Goal: Information Seeking & Learning: Check status

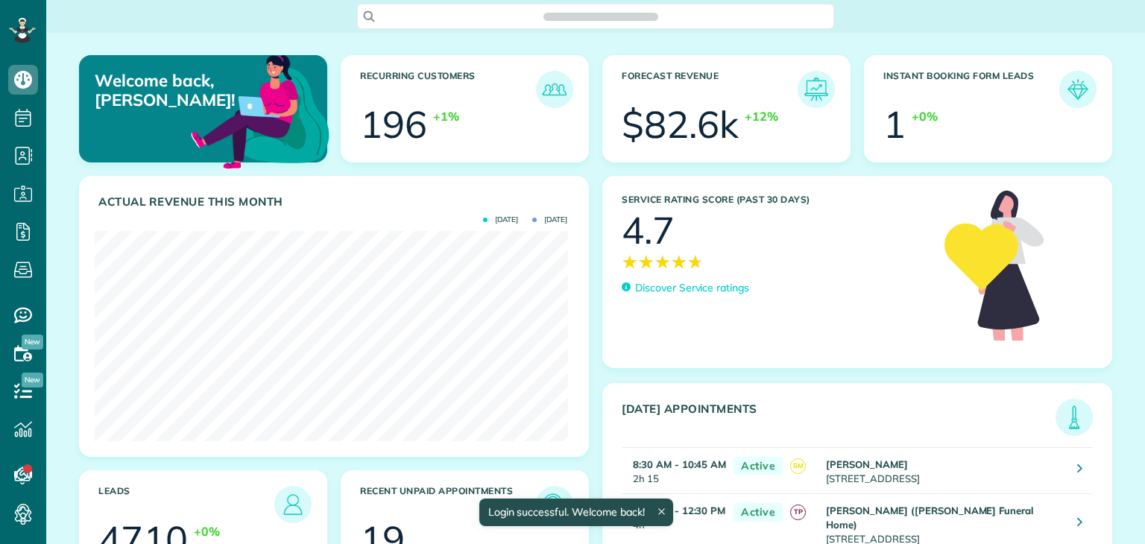
scroll to position [210, 473]
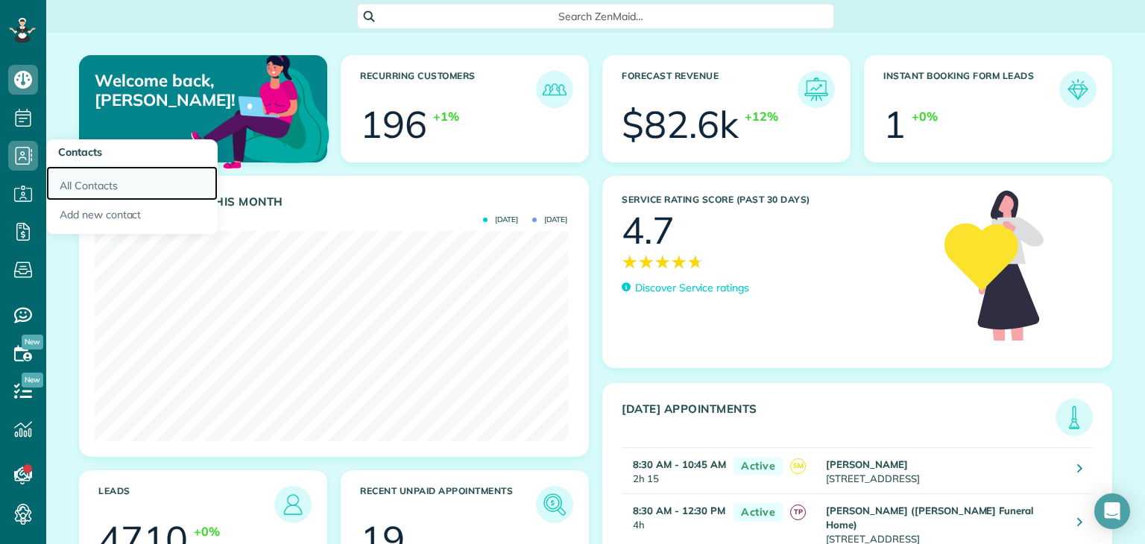
click at [95, 180] on link "All Contacts" at bounding box center [131, 183] width 171 height 34
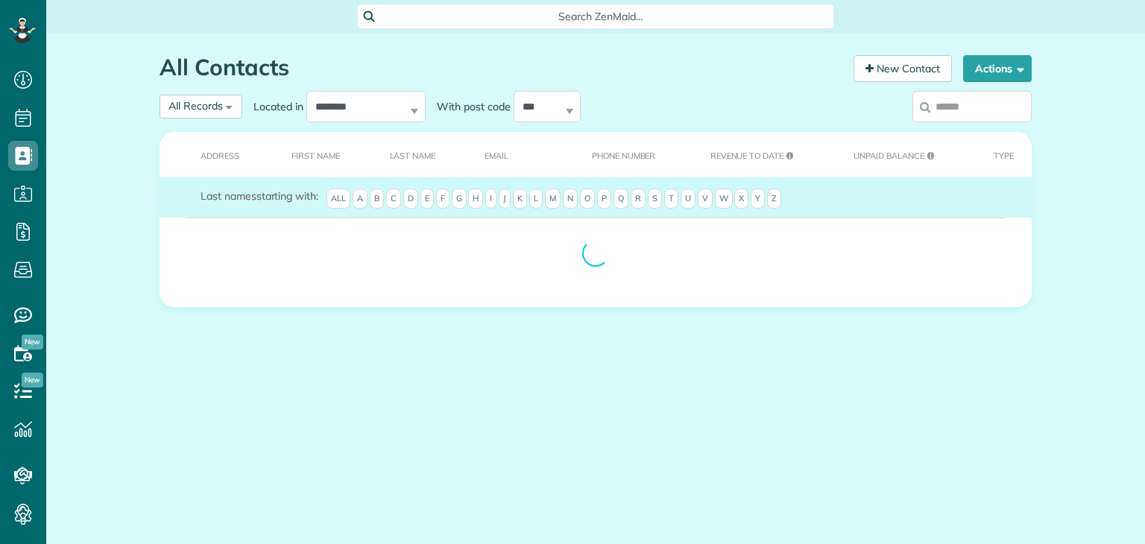
scroll to position [7, 7]
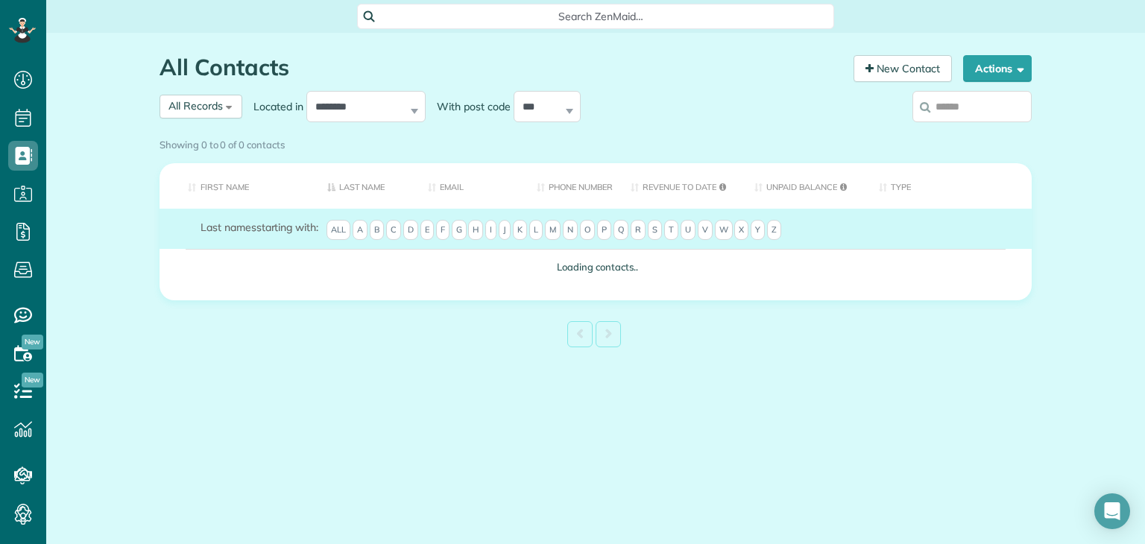
click at [964, 114] on input "search" at bounding box center [972, 106] width 119 height 31
type input "*****"
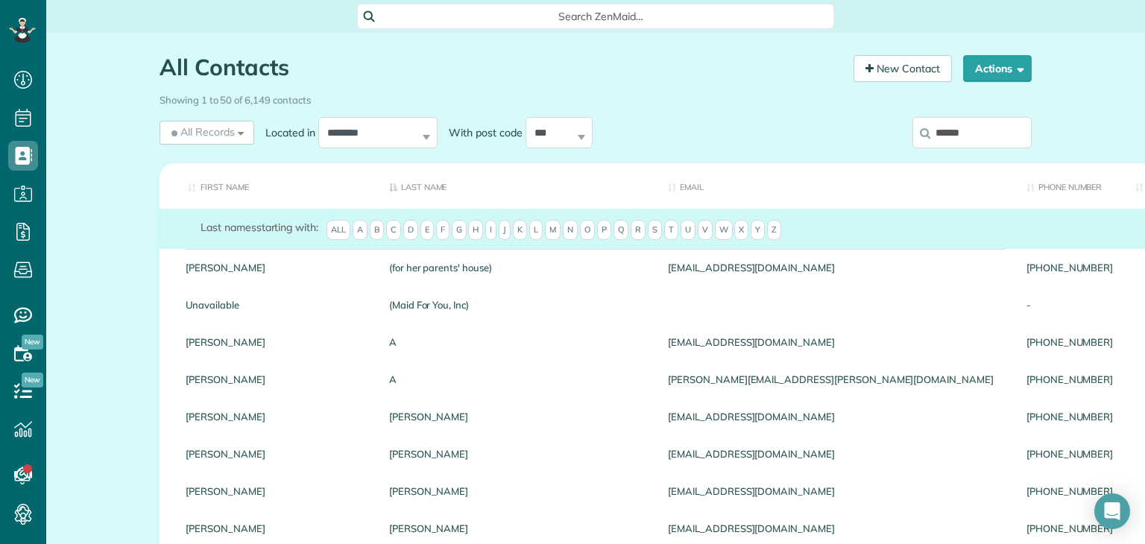
click at [977, 126] on input "*****" at bounding box center [972, 132] width 119 height 31
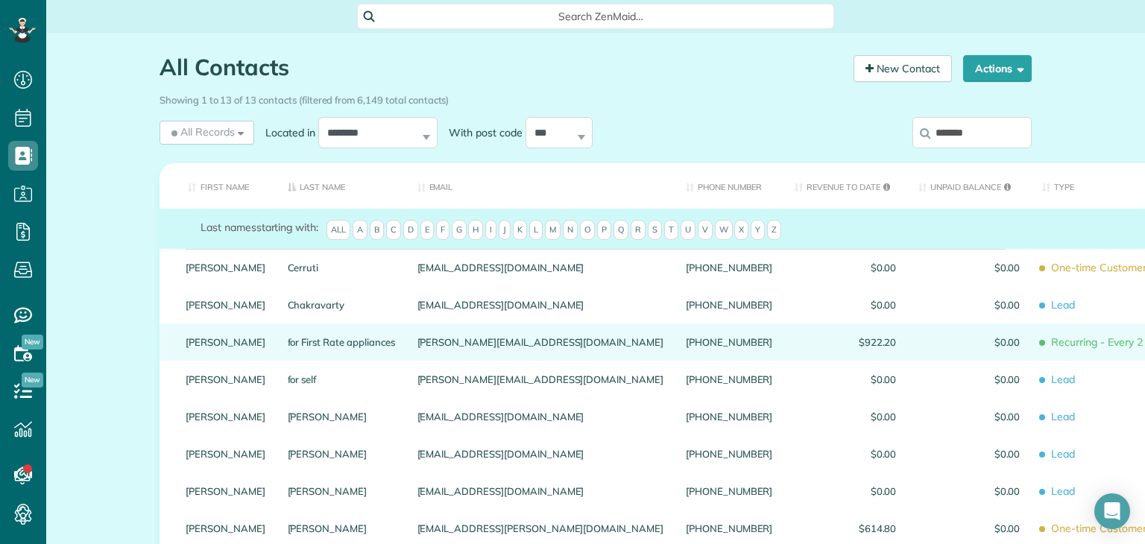
type input "*******"
click at [214, 347] on link "Shawn Lolk" at bounding box center [226, 342] width 80 height 10
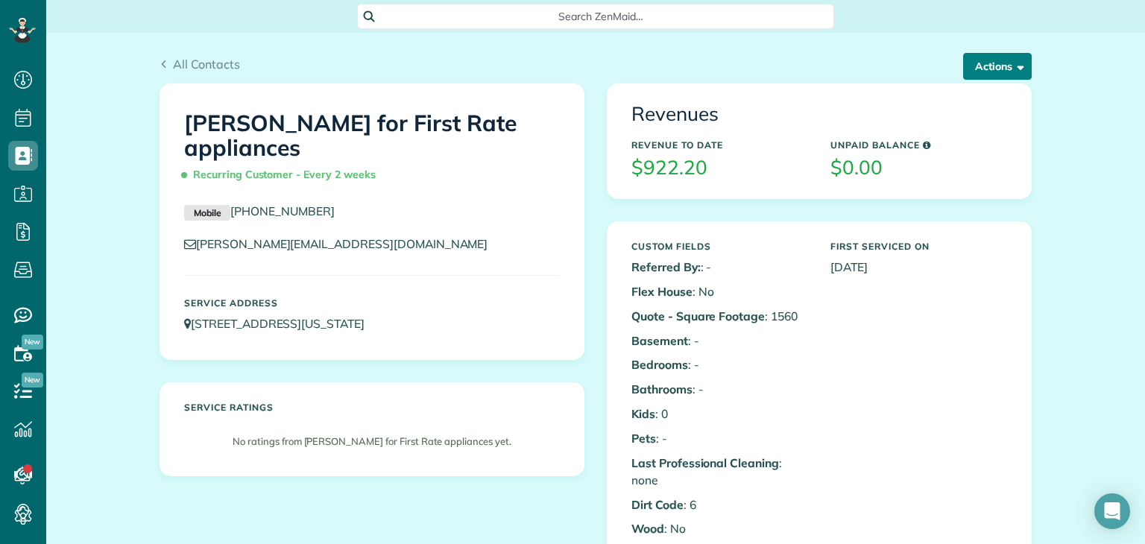
click at [987, 66] on button "Actions" at bounding box center [997, 66] width 69 height 27
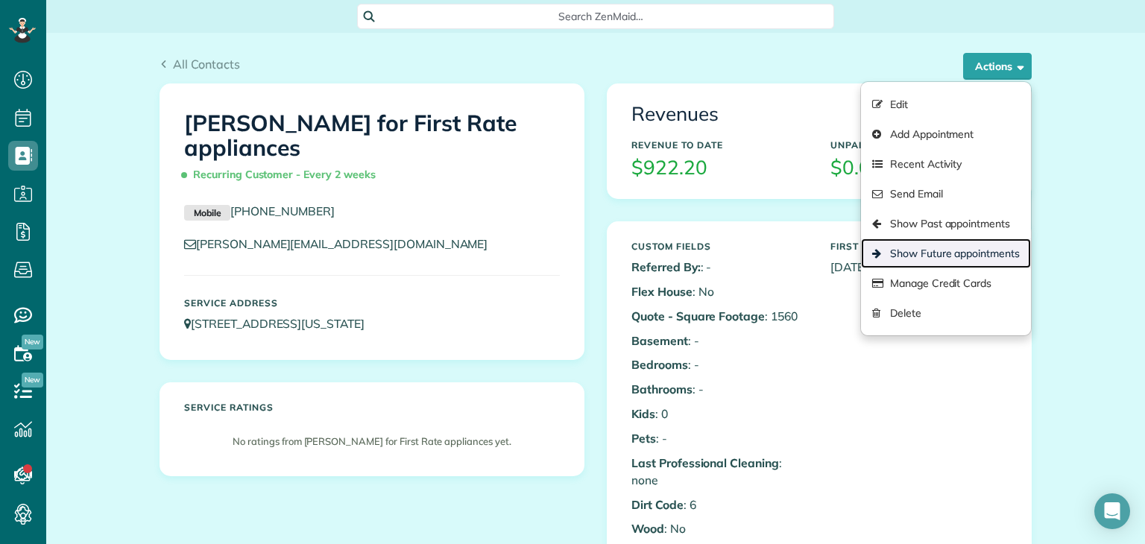
click at [969, 251] on link "Show Future appointments" at bounding box center [946, 254] width 170 height 30
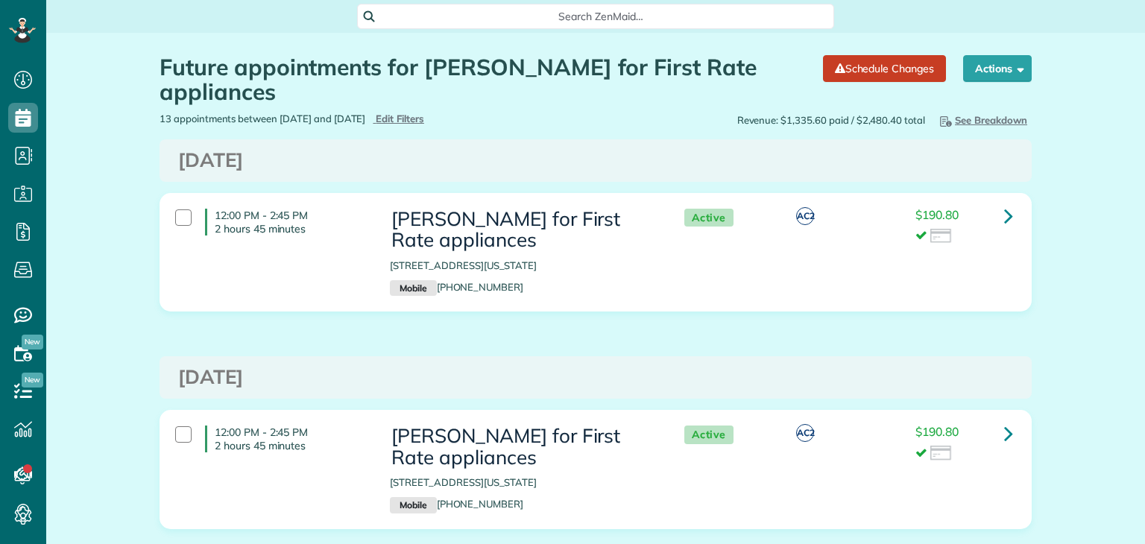
scroll to position [7, 7]
click at [986, 64] on button "Actions" at bounding box center [997, 68] width 69 height 27
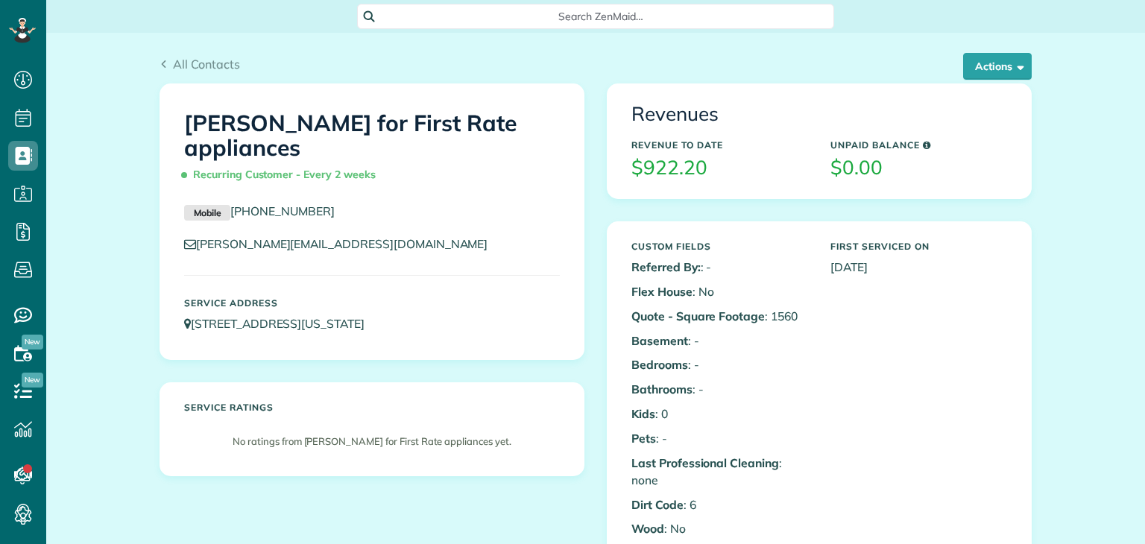
scroll to position [7, 7]
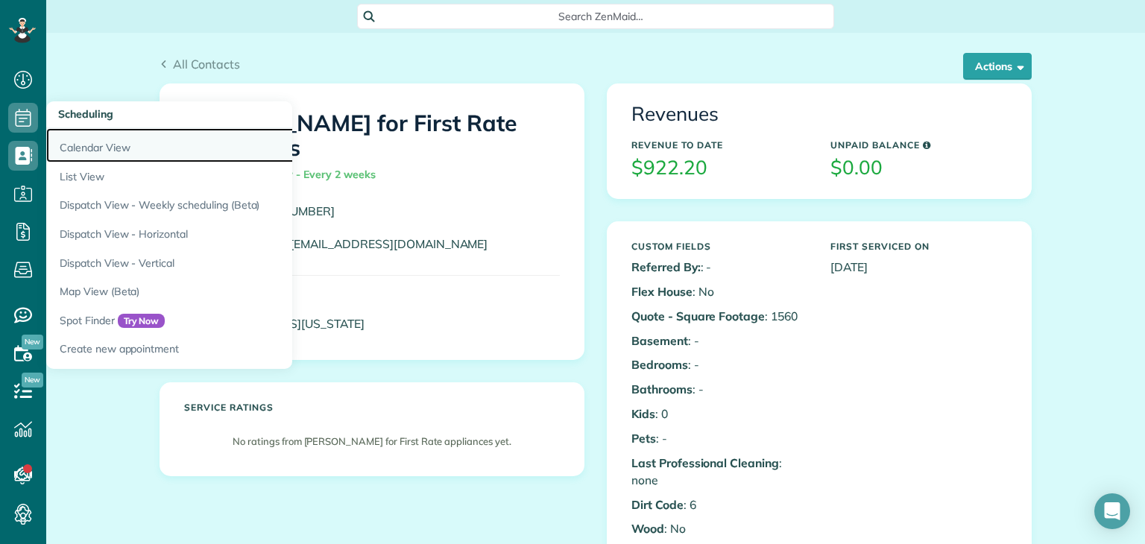
click at [81, 145] on link "Calendar View" at bounding box center [232, 145] width 373 height 34
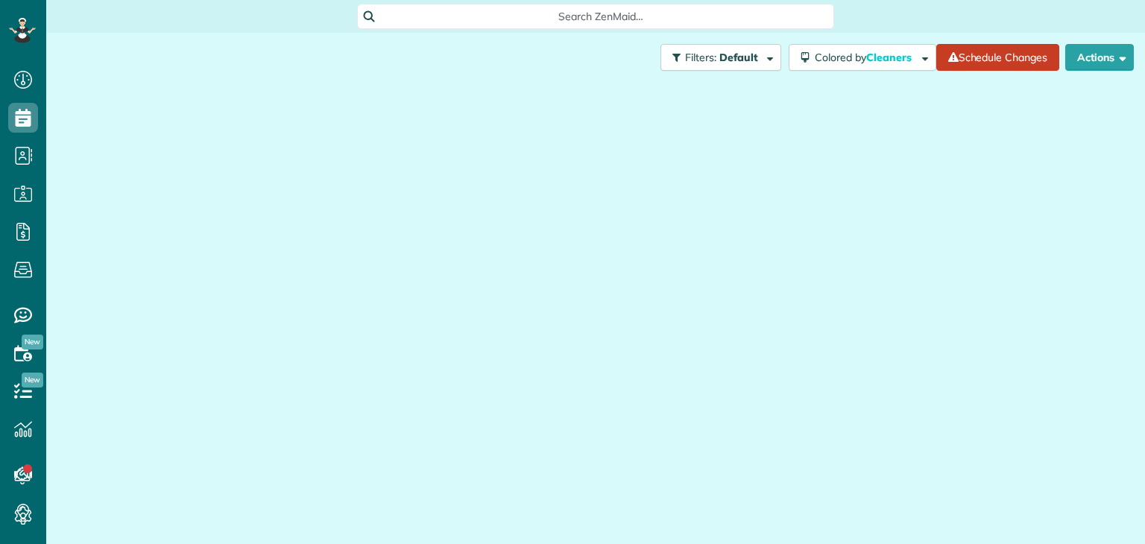
scroll to position [7, 7]
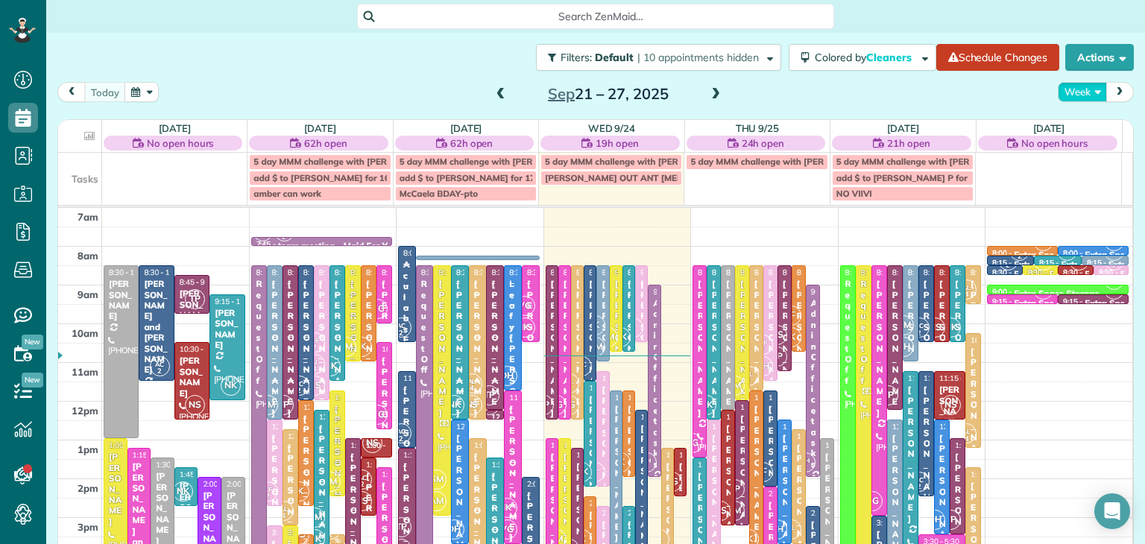
click at [1069, 96] on button "Week" at bounding box center [1082, 92] width 49 height 20
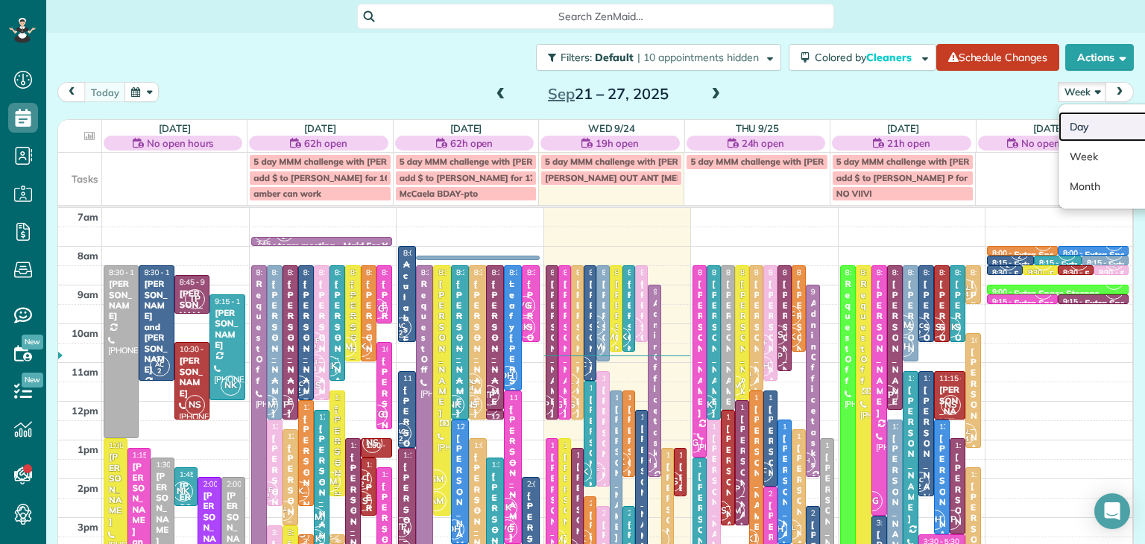
click at [1100, 128] on link "Day" at bounding box center [1118, 127] width 118 height 30
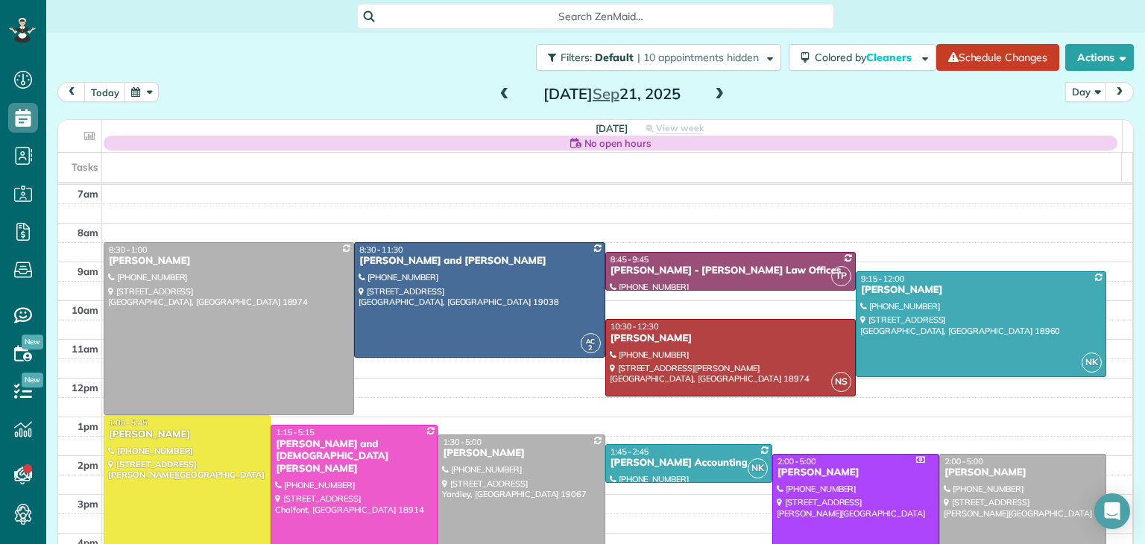
click at [711, 100] on span at bounding box center [719, 94] width 16 height 13
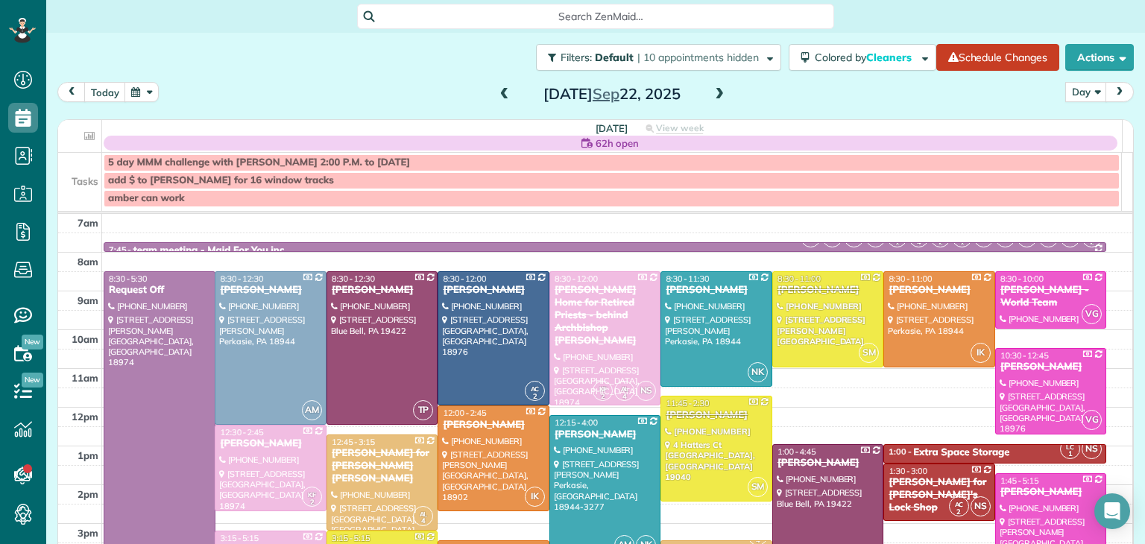
click at [711, 100] on span at bounding box center [719, 94] width 16 height 13
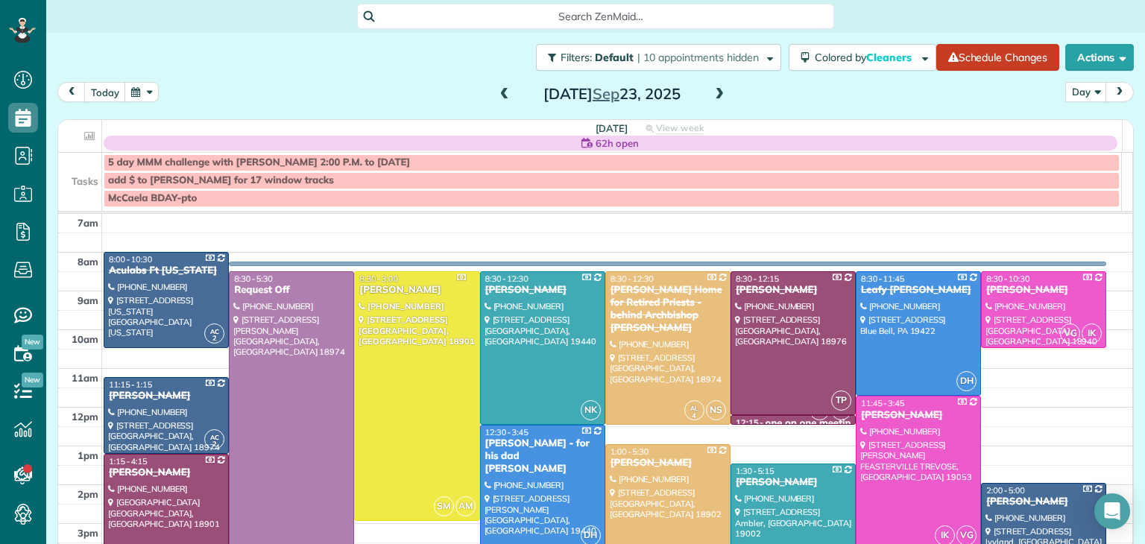
click at [711, 100] on span at bounding box center [719, 94] width 16 height 13
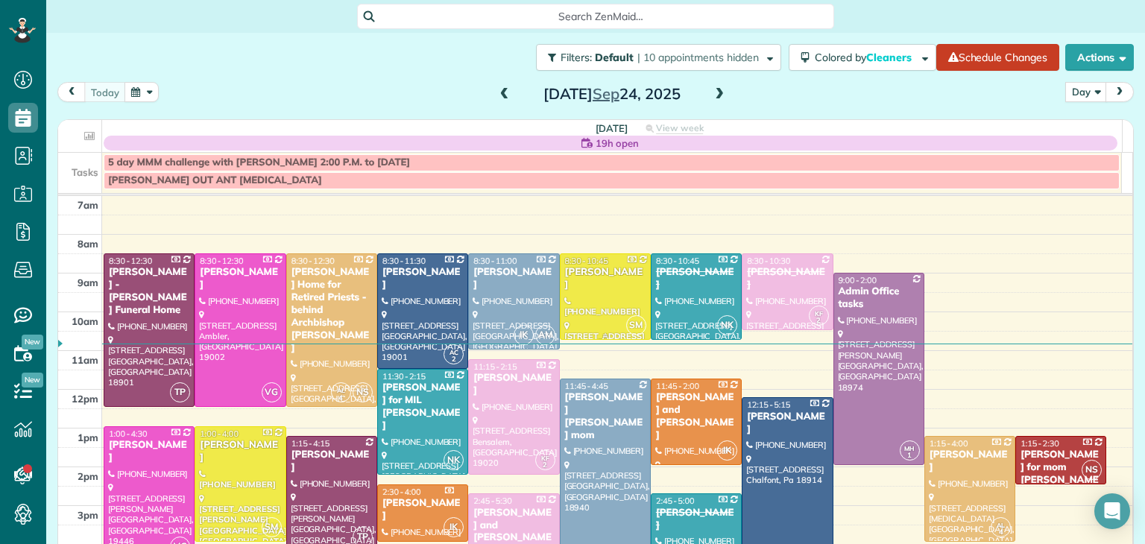
click at [601, 274] on div "[PERSON_NAME]" at bounding box center [605, 278] width 82 height 25
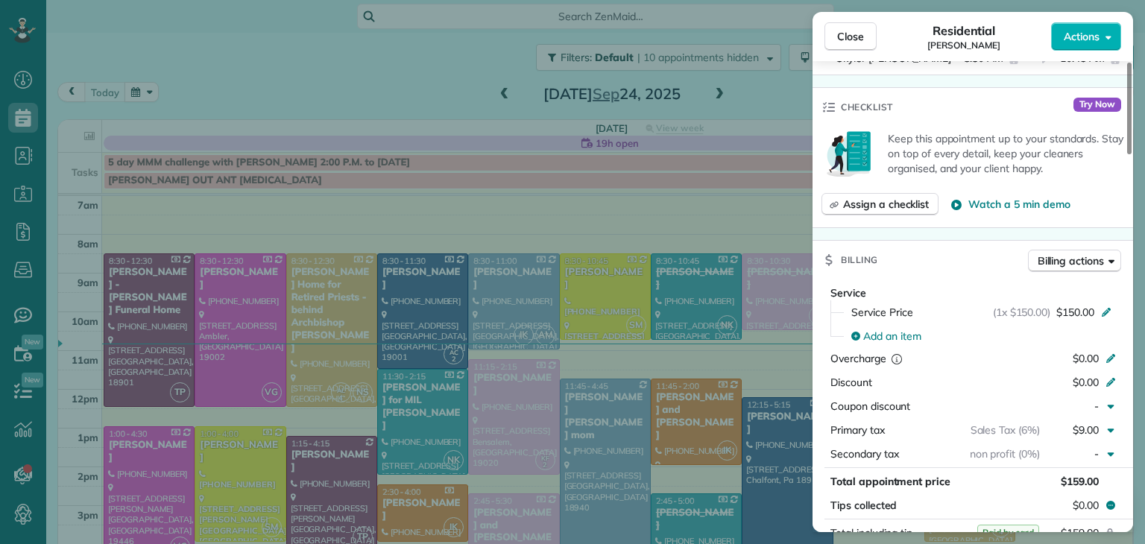
scroll to position [359, 0]
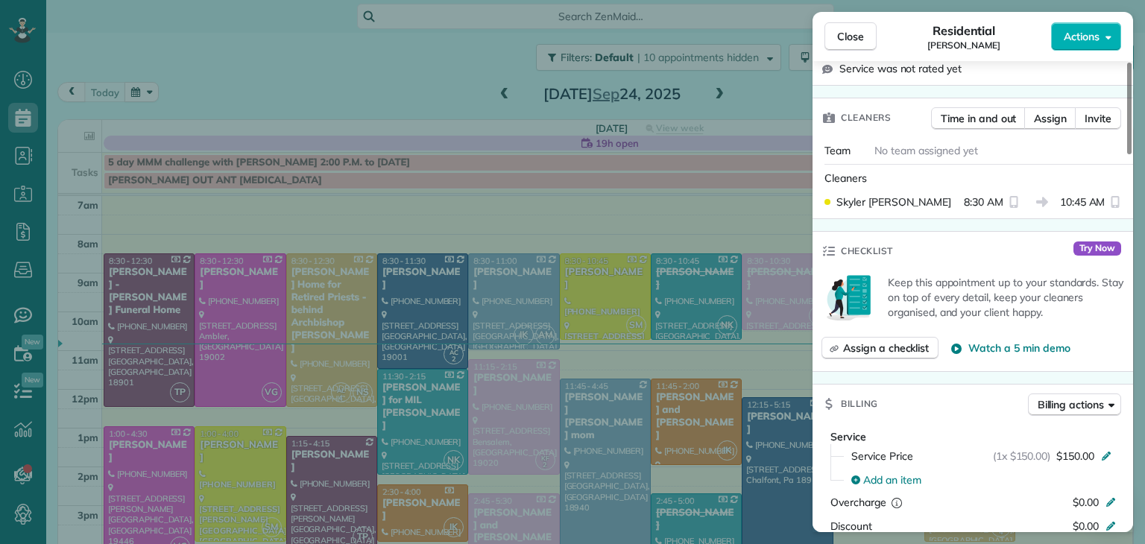
click at [374, 81] on div "Close Residential [PERSON_NAME] Actions Status Active [PERSON_NAME] · Open prof…" at bounding box center [572, 272] width 1145 height 544
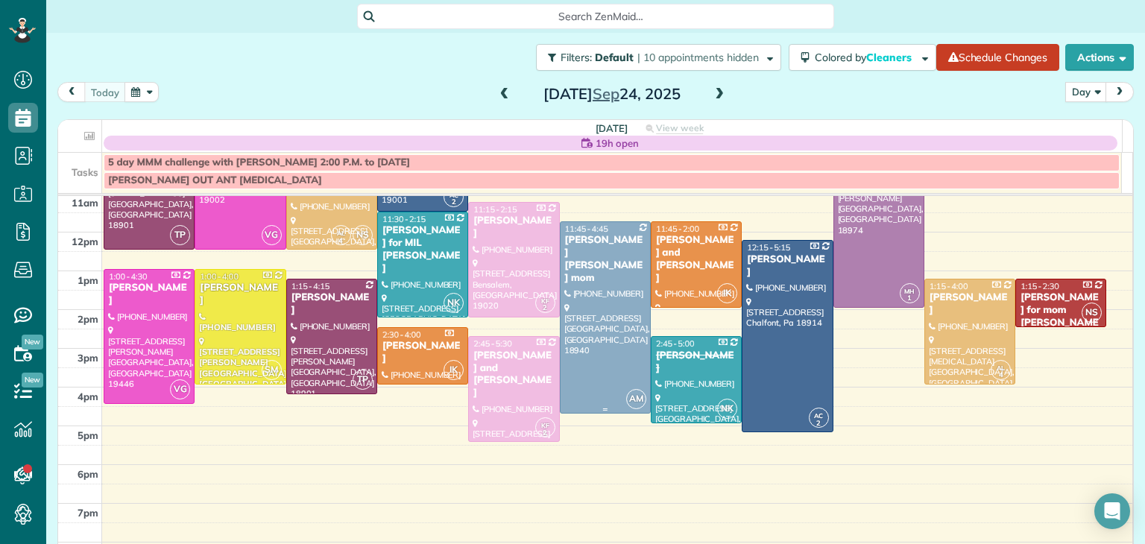
scroll to position [157, 0]
click at [711, 90] on span at bounding box center [719, 94] width 16 height 13
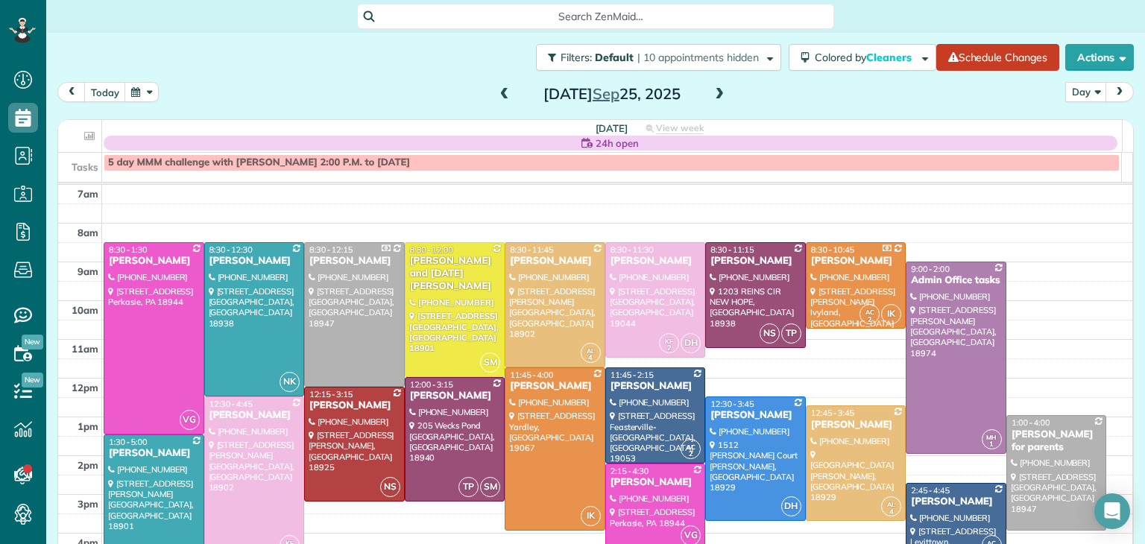
click at [711, 90] on span at bounding box center [719, 94] width 16 height 13
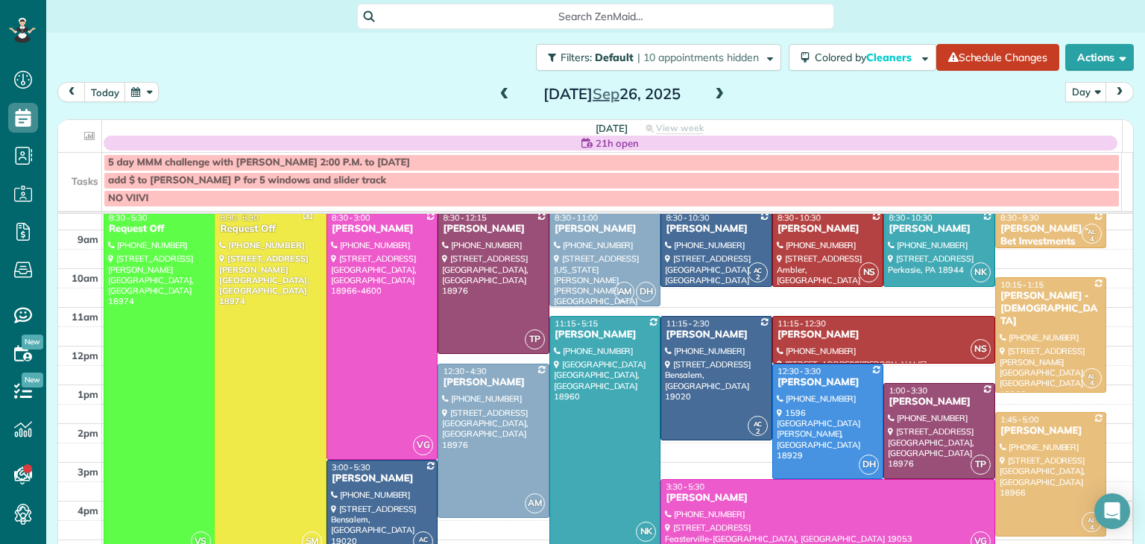
scroll to position [62, 0]
click at [498, 96] on span at bounding box center [505, 94] width 16 height 13
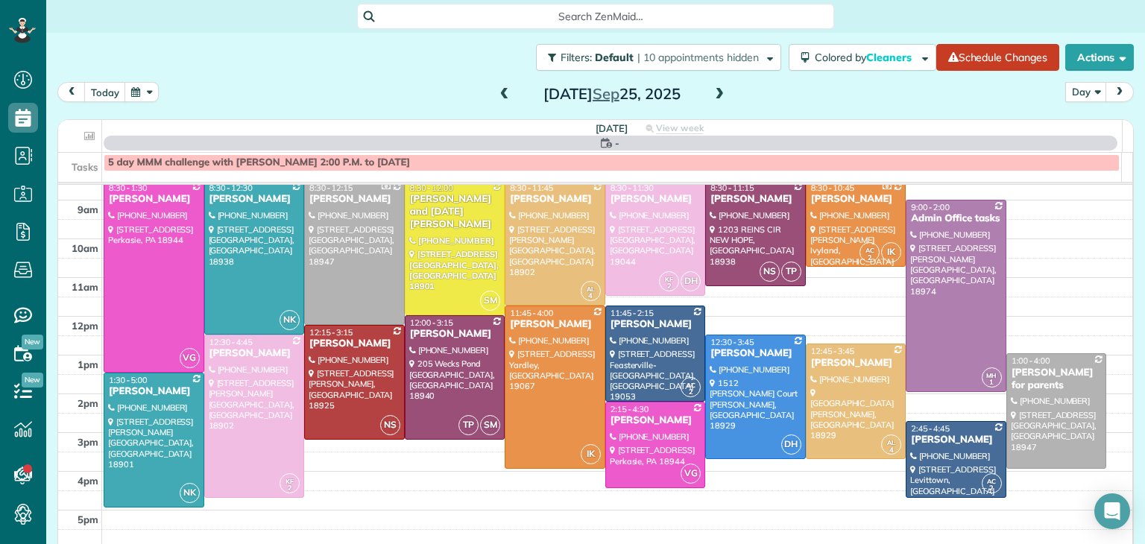
scroll to position [0, 0]
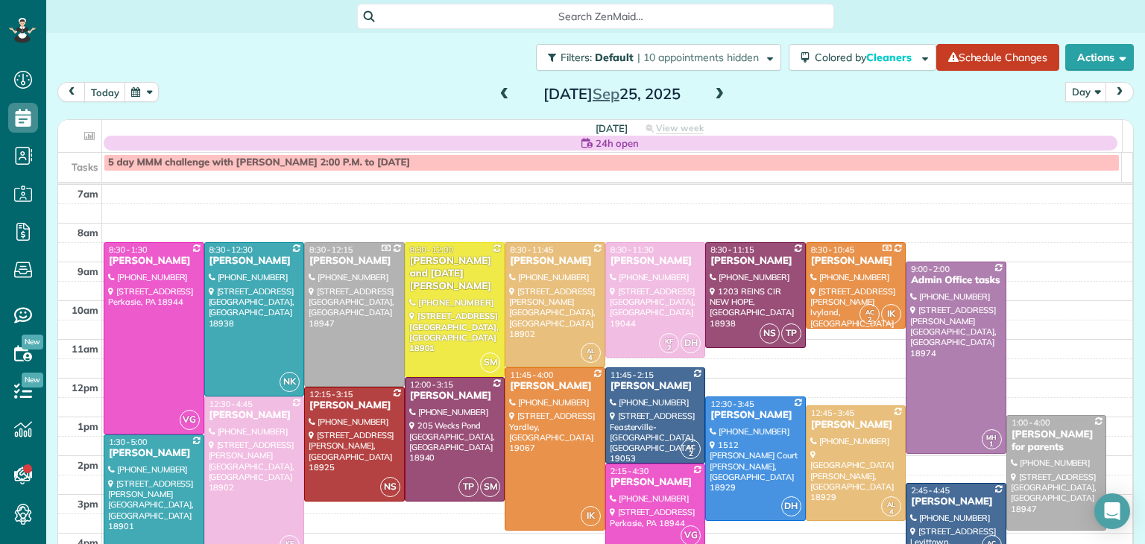
click at [498, 96] on span at bounding box center [505, 94] width 16 height 13
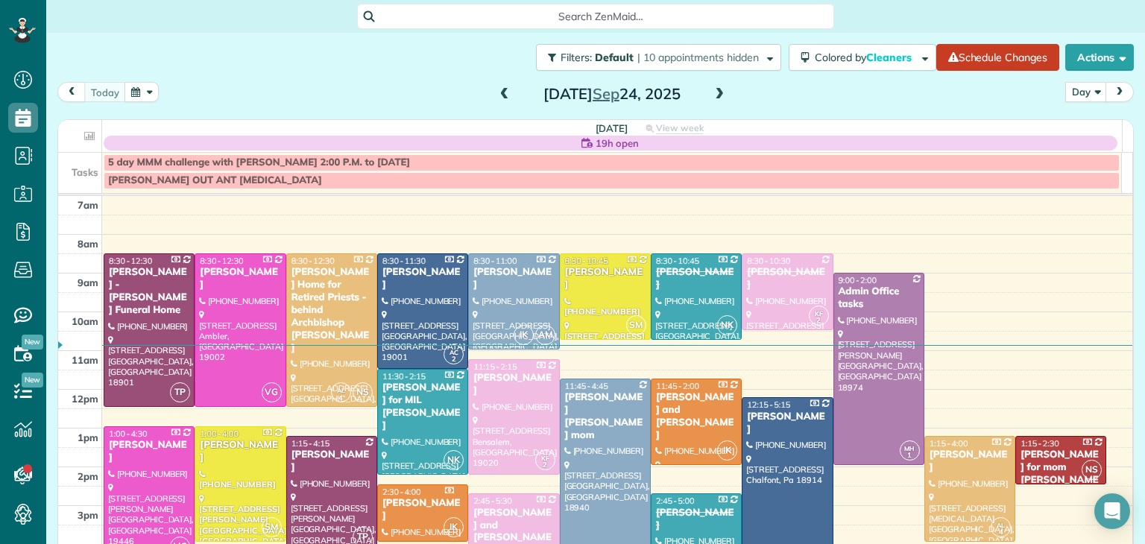
click at [714, 87] on span at bounding box center [719, 95] width 16 height 22
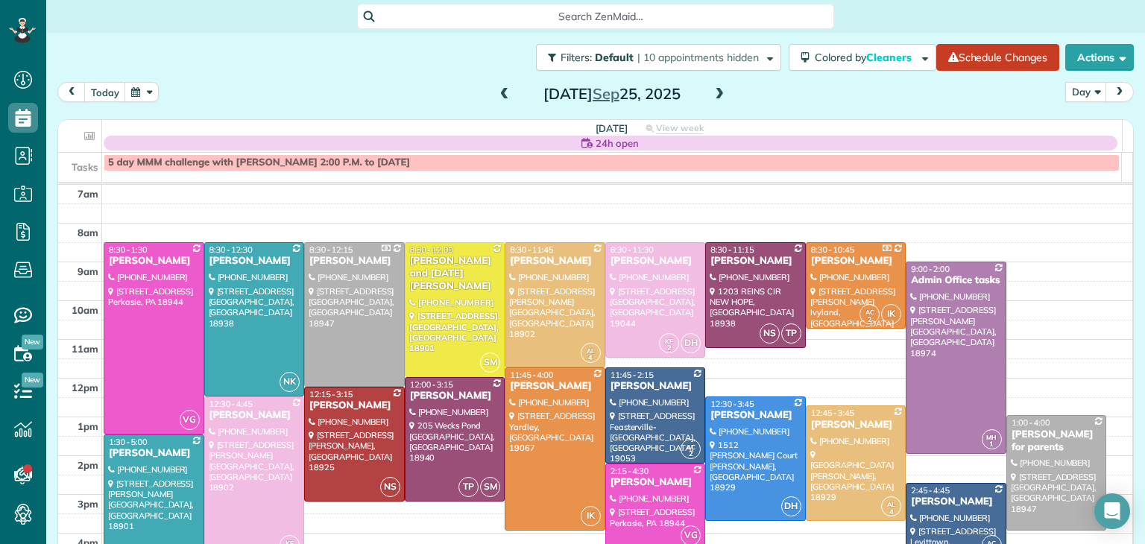
click at [714, 87] on span at bounding box center [719, 95] width 16 height 22
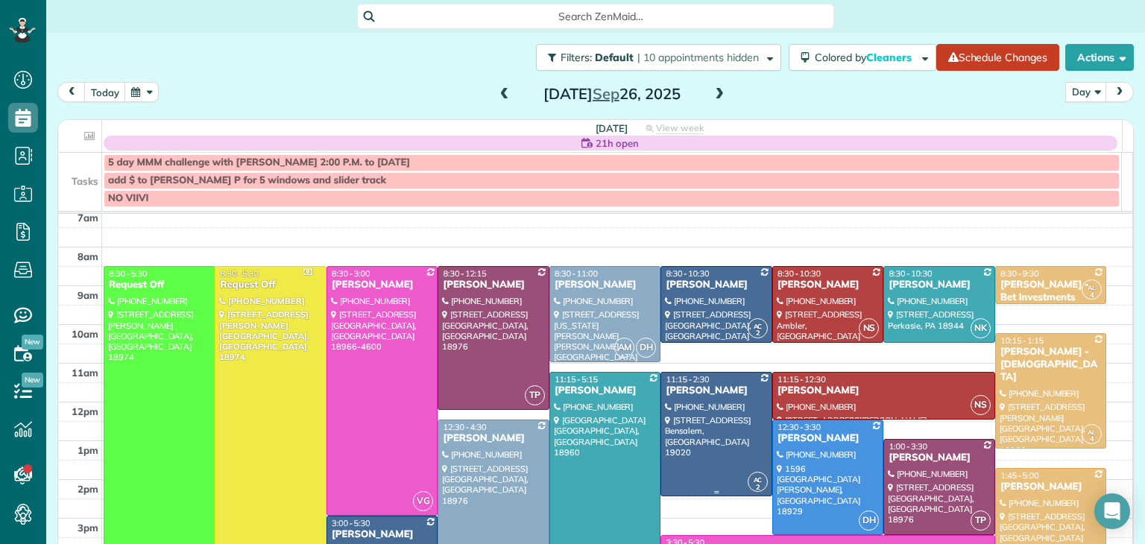
scroll to position [2, 0]
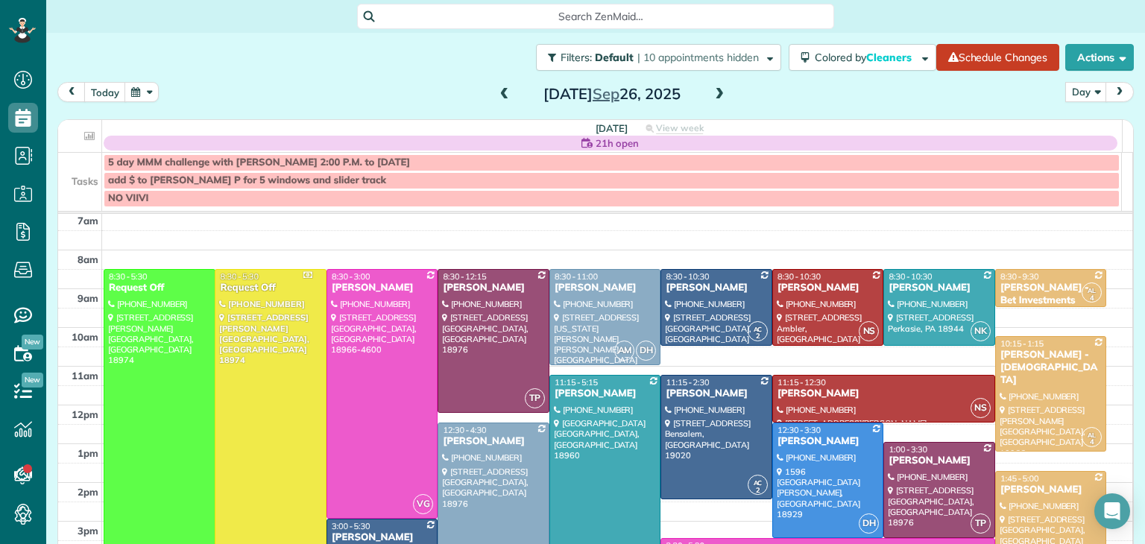
click at [497, 95] on span at bounding box center [505, 94] width 16 height 13
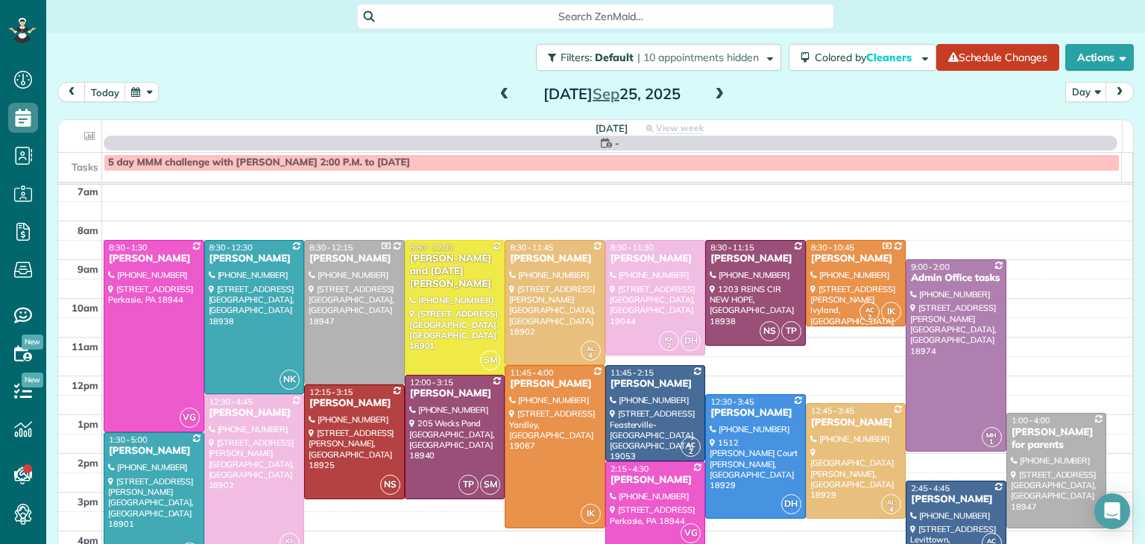
scroll to position [0, 0]
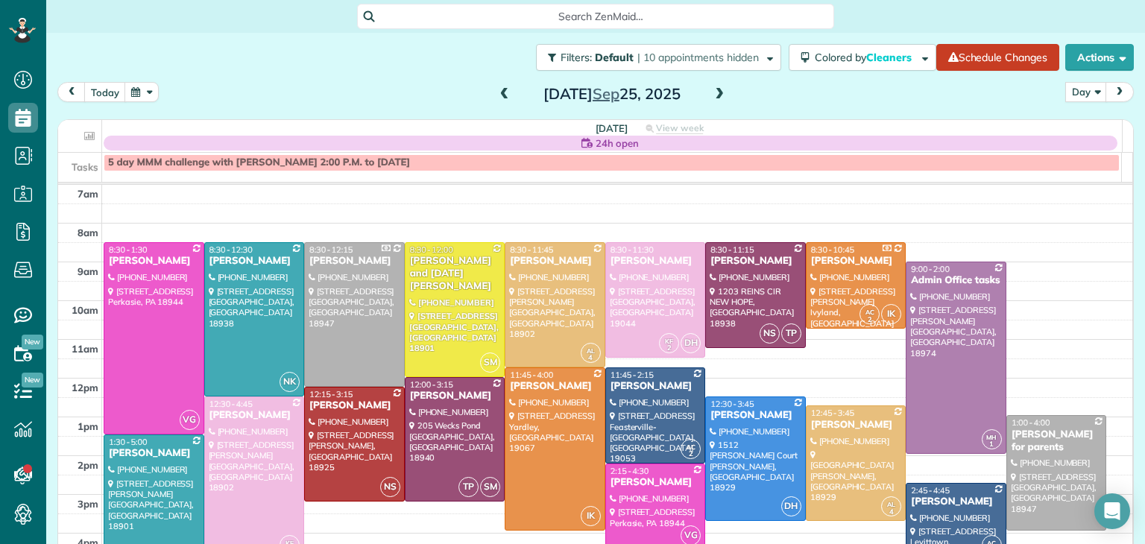
click at [497, 95] on span at bounding box center [505, 94] width 16 height 13
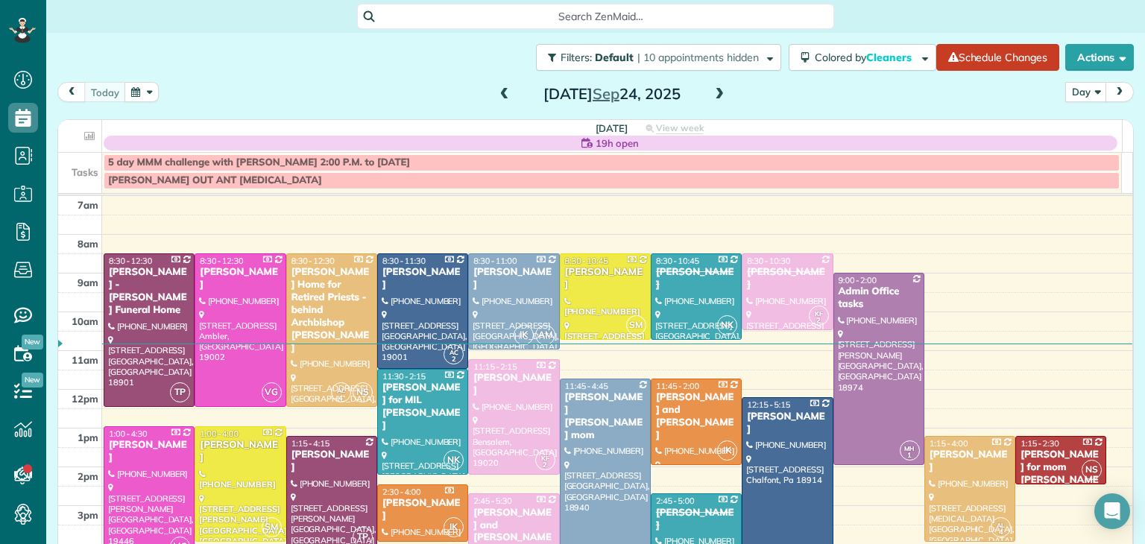
scroll to position [90, 0]
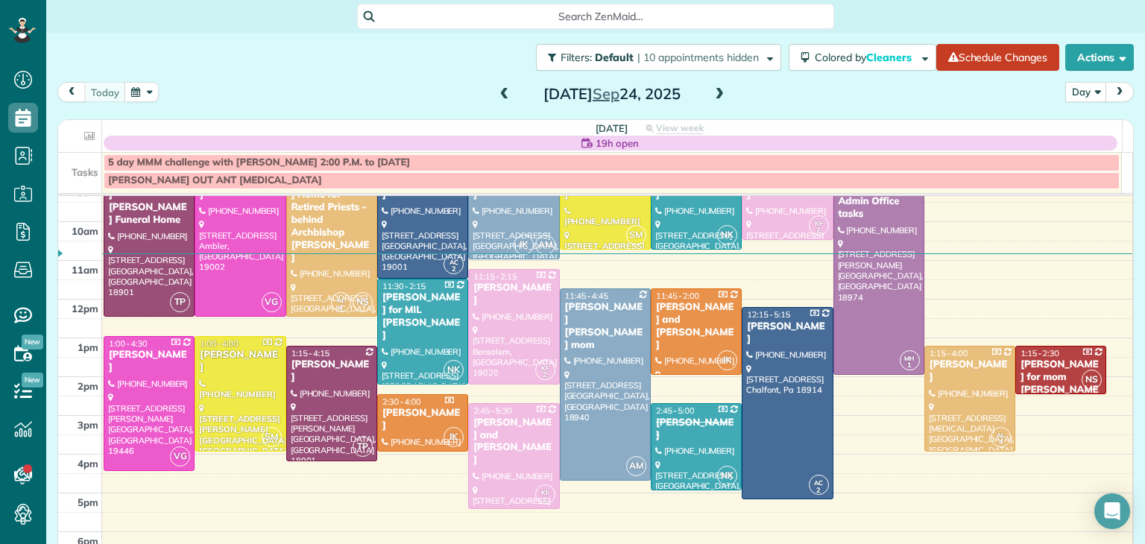
click at [1020, 382] on div "[PERSON_NAME] for mom [PERSON_NAME]" at bounding box center [1061, 384] width 82 height 51
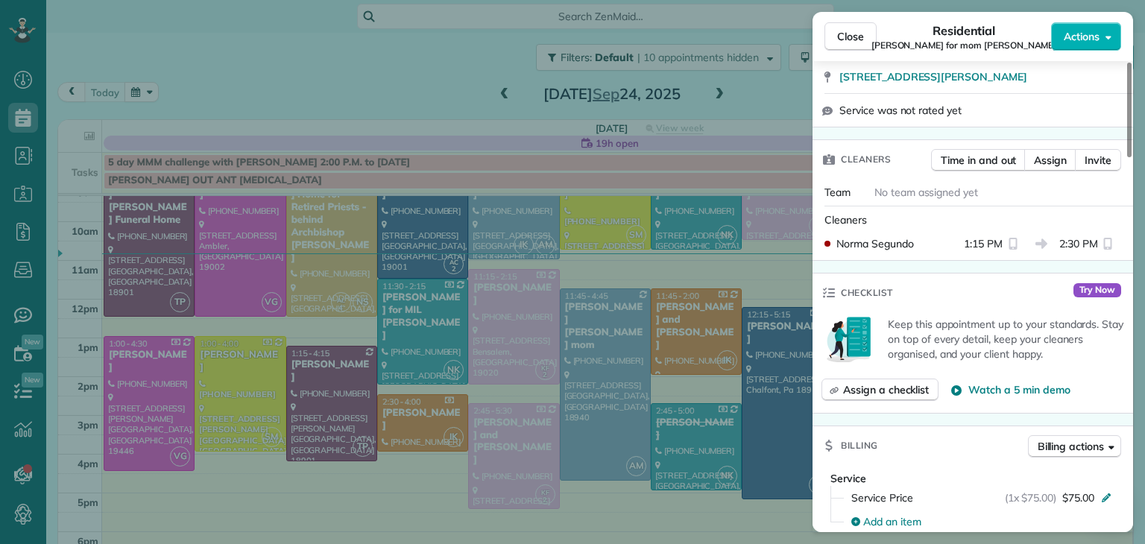
scroll to position [425, 0]
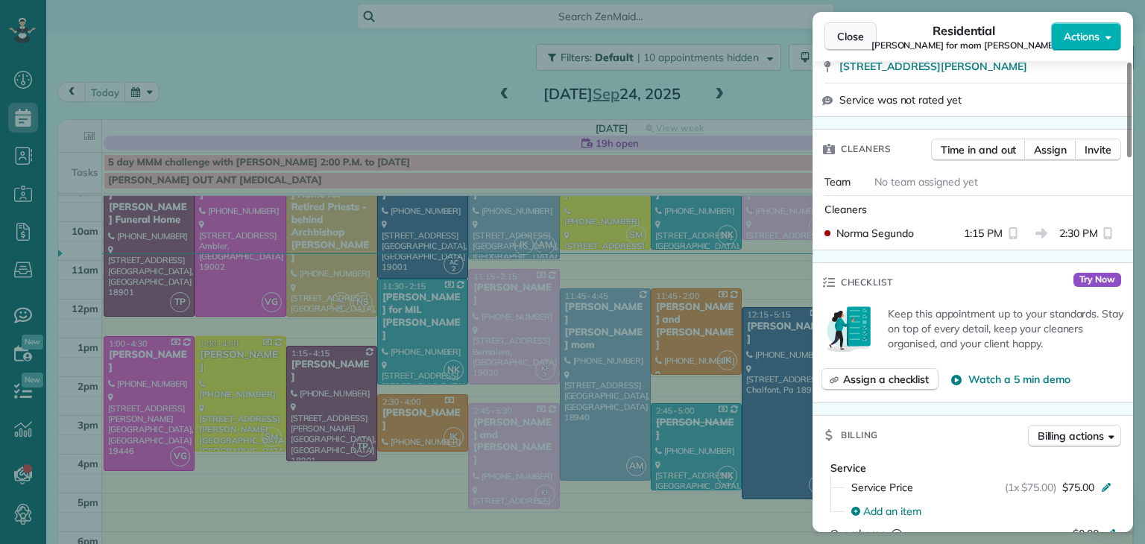
click at [837, 44] on button "Close" at bounding box center [851, 36] width 52 height 28
